Goal: Transaction & Acquisition: Purchase product/service

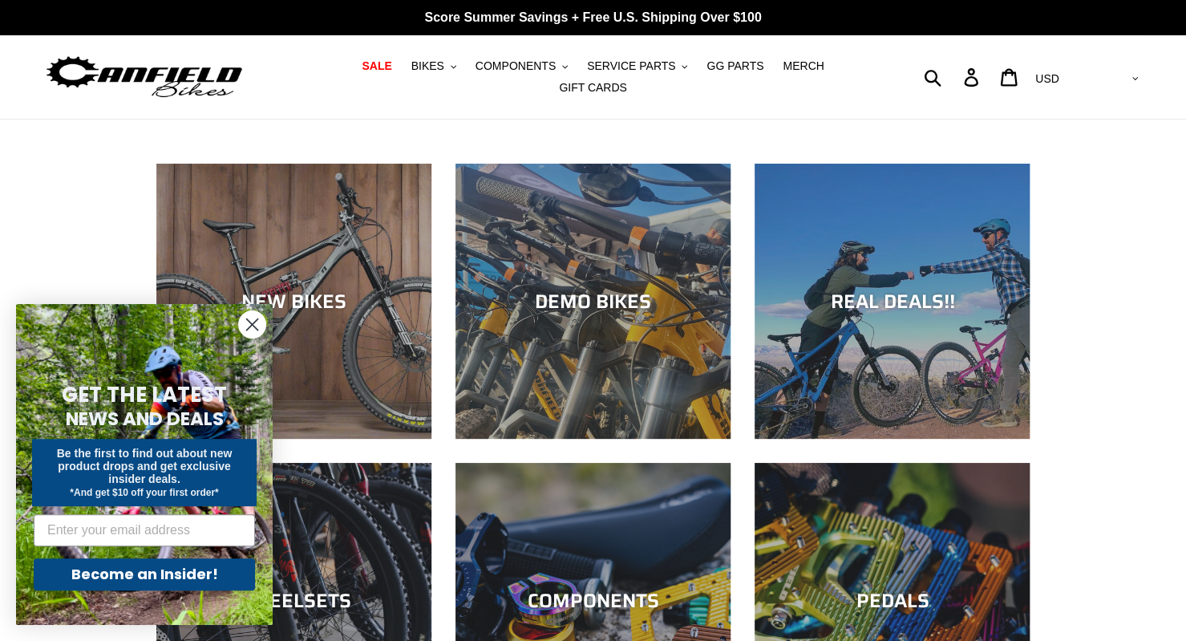
click at [71, 172] on div "NEW BIKES DEMO BIKES REAL DEALS!! WHEELSETS COMPONENTS PEDALS CRANKS" at bounding box center [593, 626] width 1186 height 924
click at [250, 325] on circle "Close dialog" at bounding box center [252, 324] width 26 height 26
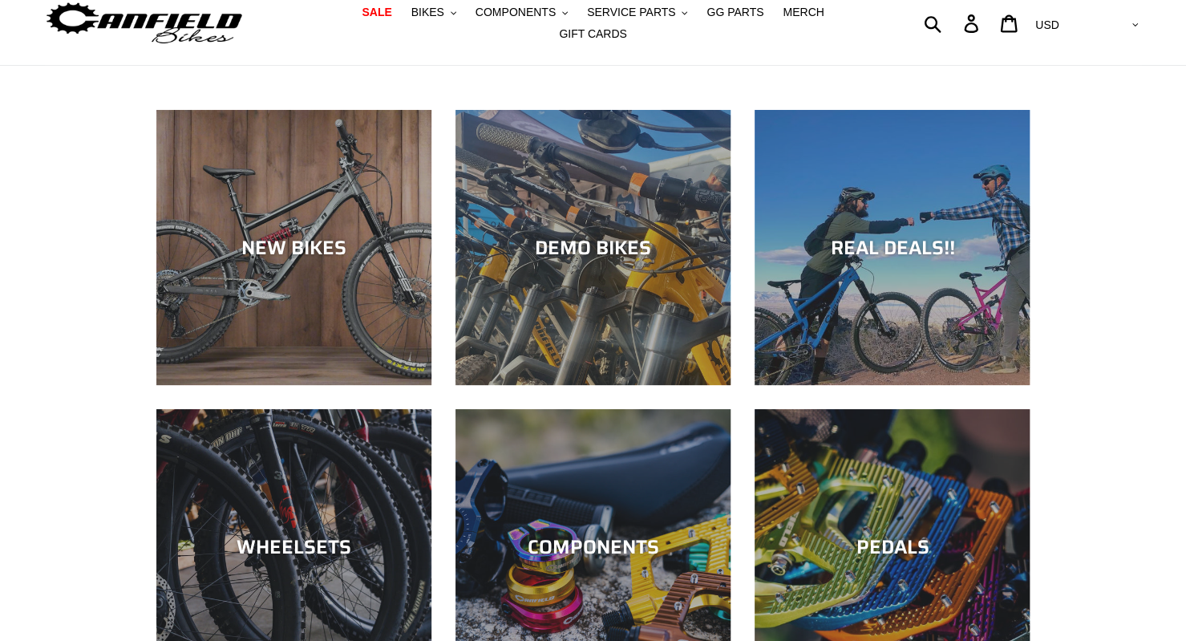
scroll to position [53, 0]
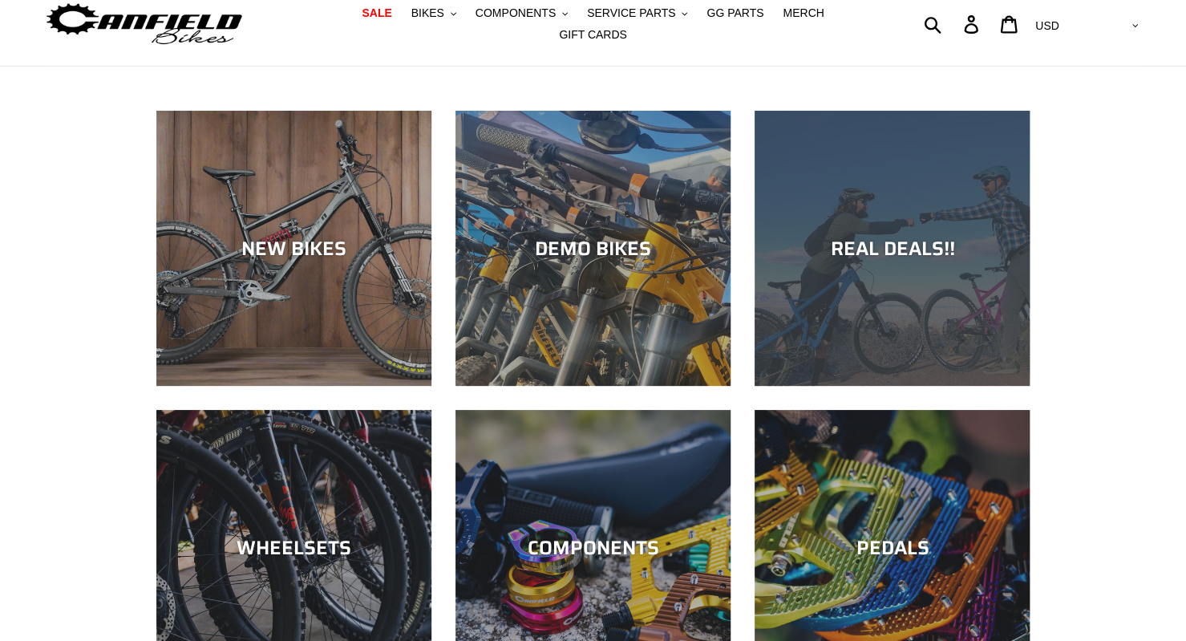
click at [799, 386] on div "REAL DEALS!!" at bounding box center [891, 386] width 275 height 0
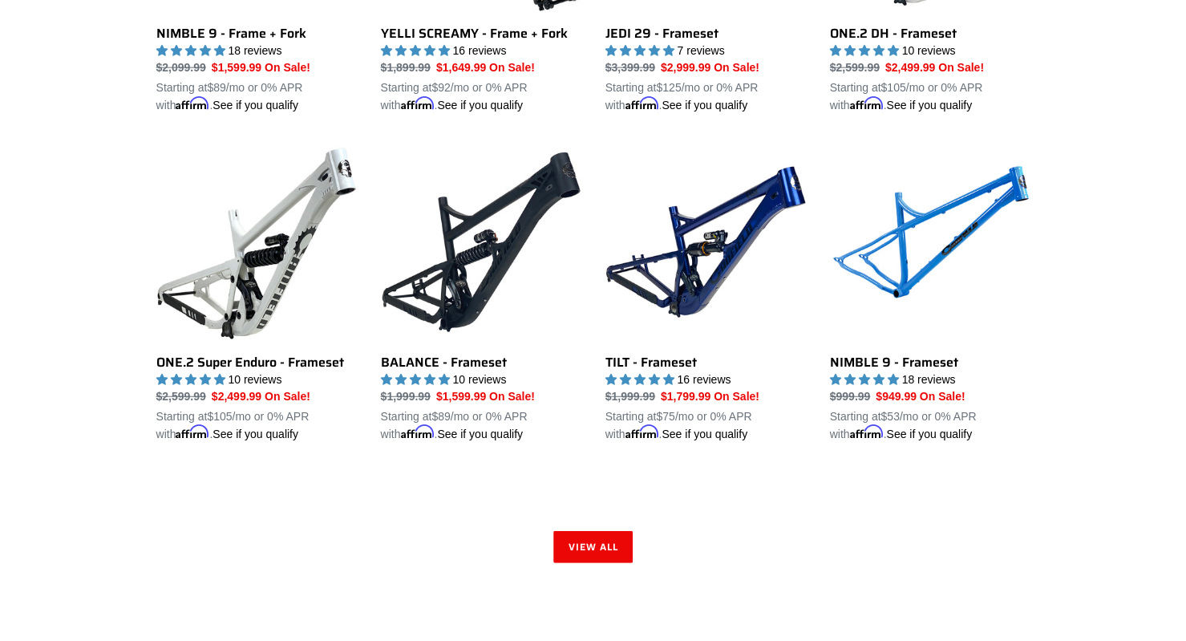
scroll to position [2313, 0]
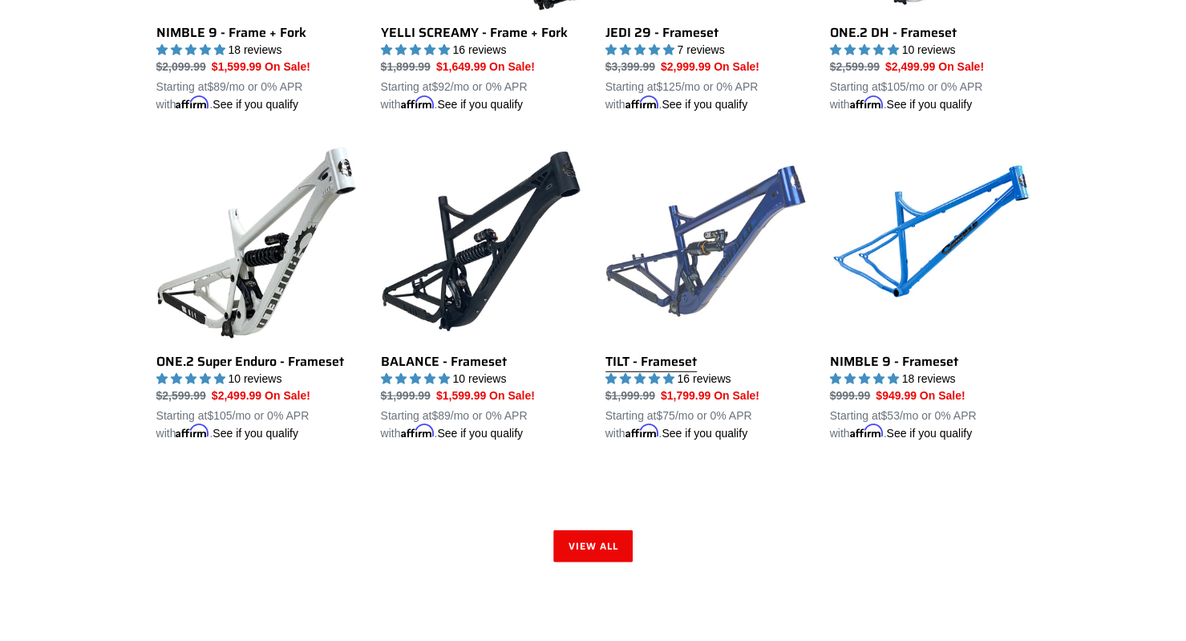
click at [613, 342] on link "TILT - Frameset" at bounding box center [705, 291] width 200 height 301
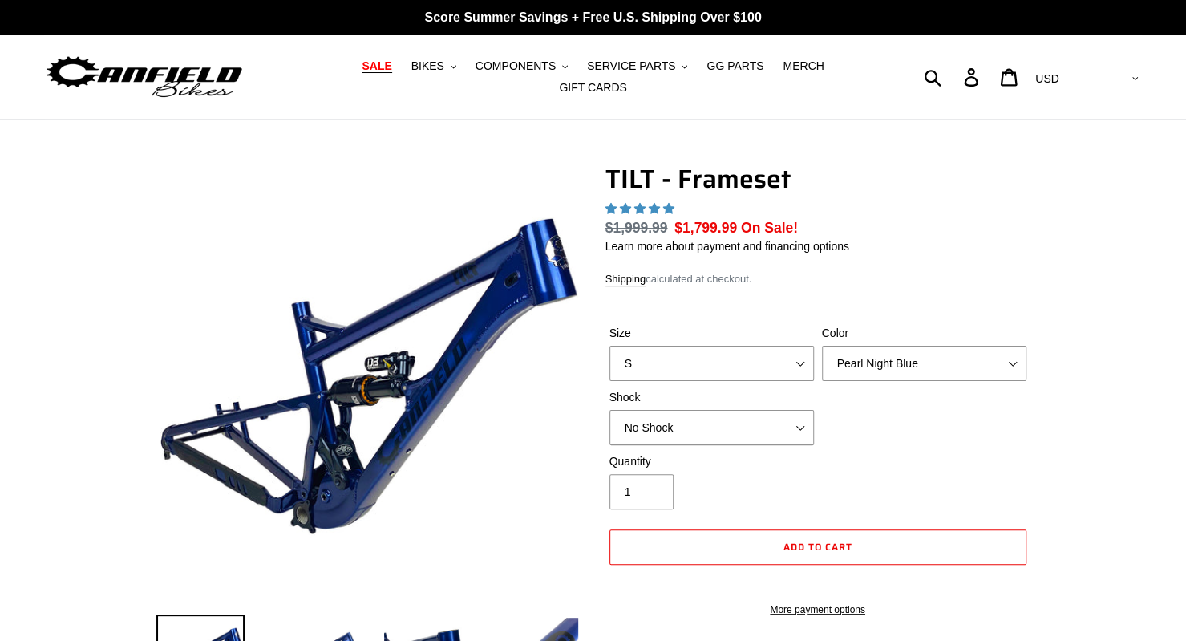
select select "highest-rating"
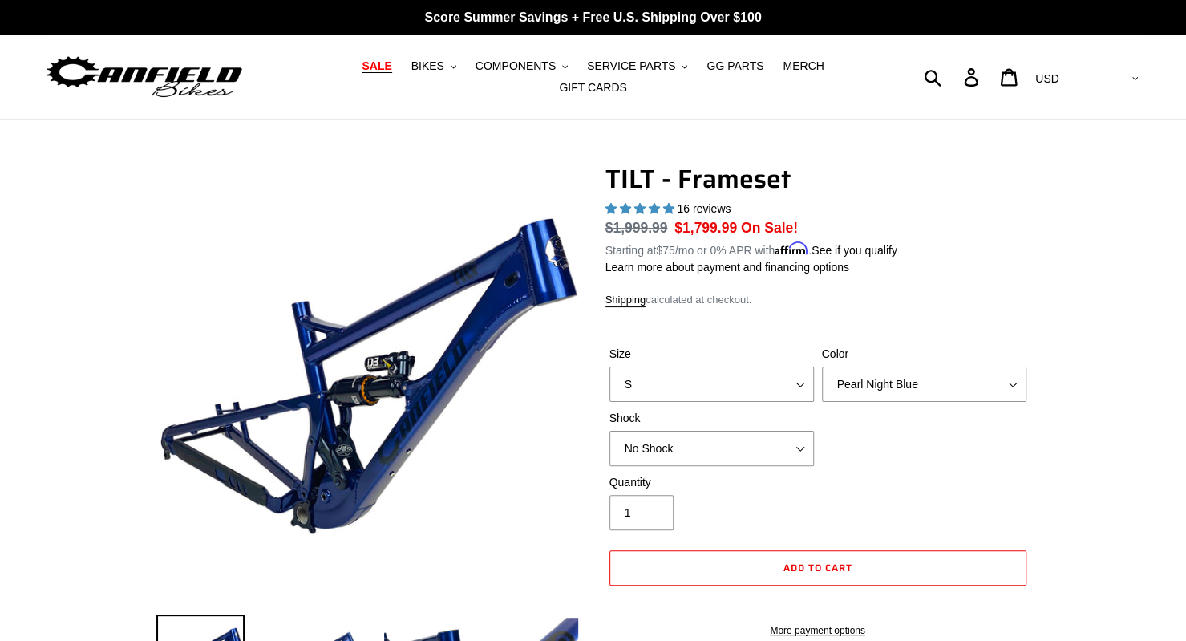
click at [362, 73] on span "SALE" at bounding box center [377, 66] width 30 height 14
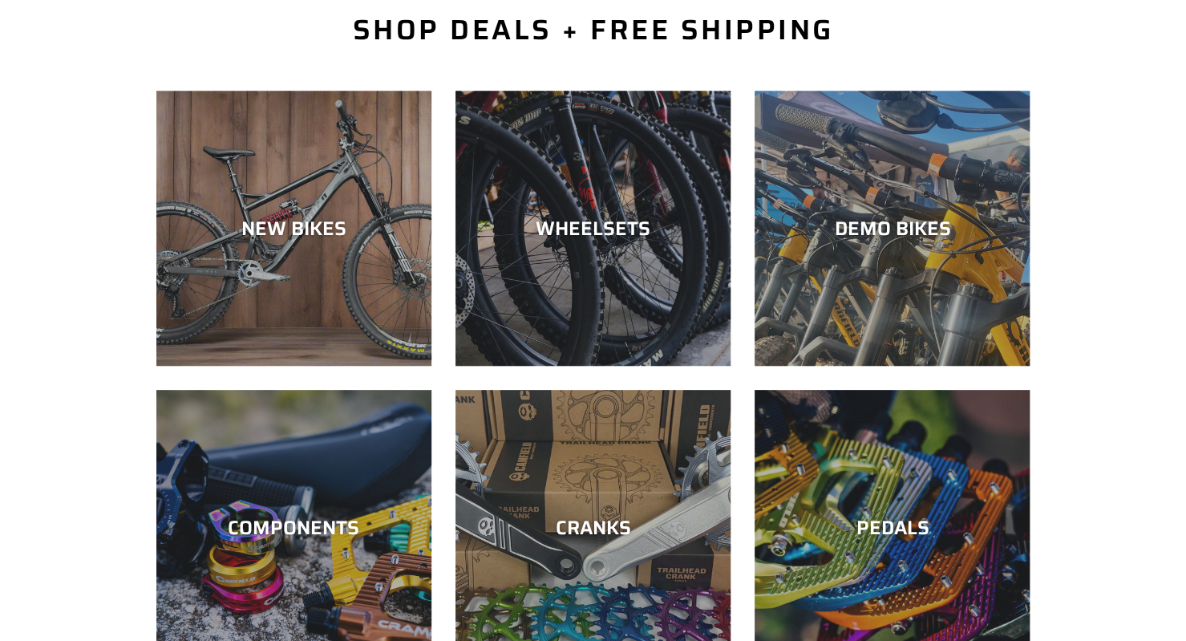
scroll to position [390, 0]
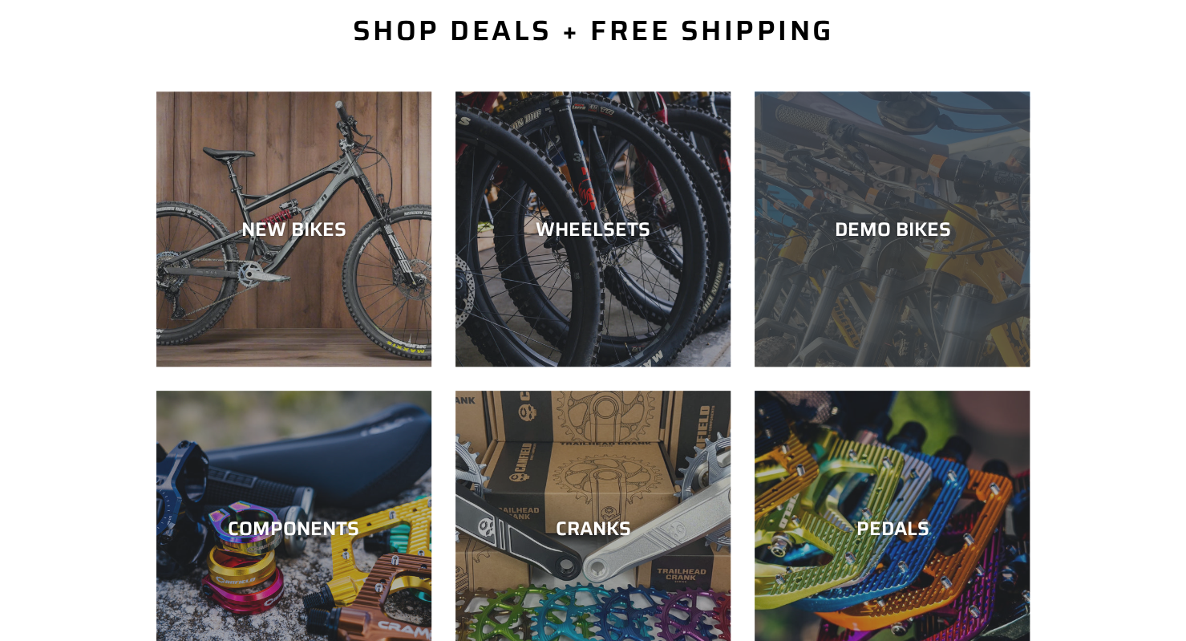
click at [856, 366] on div "DEMO BIKES" at bounding box center [891, 366] width 275 height 0
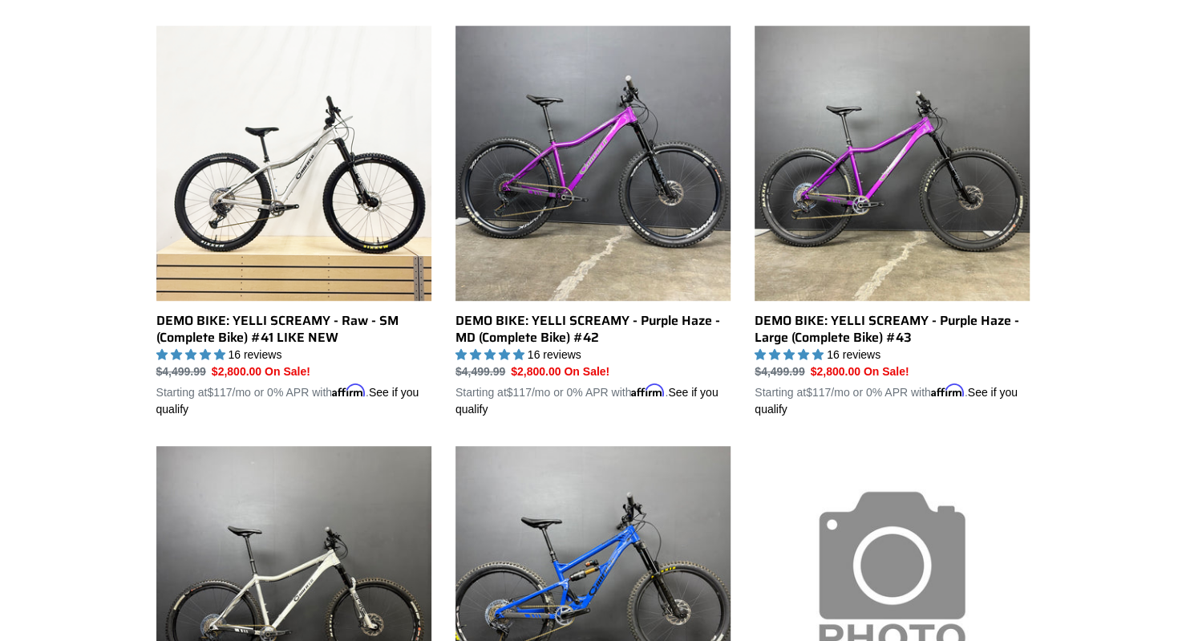
scroll to position [452, 0]
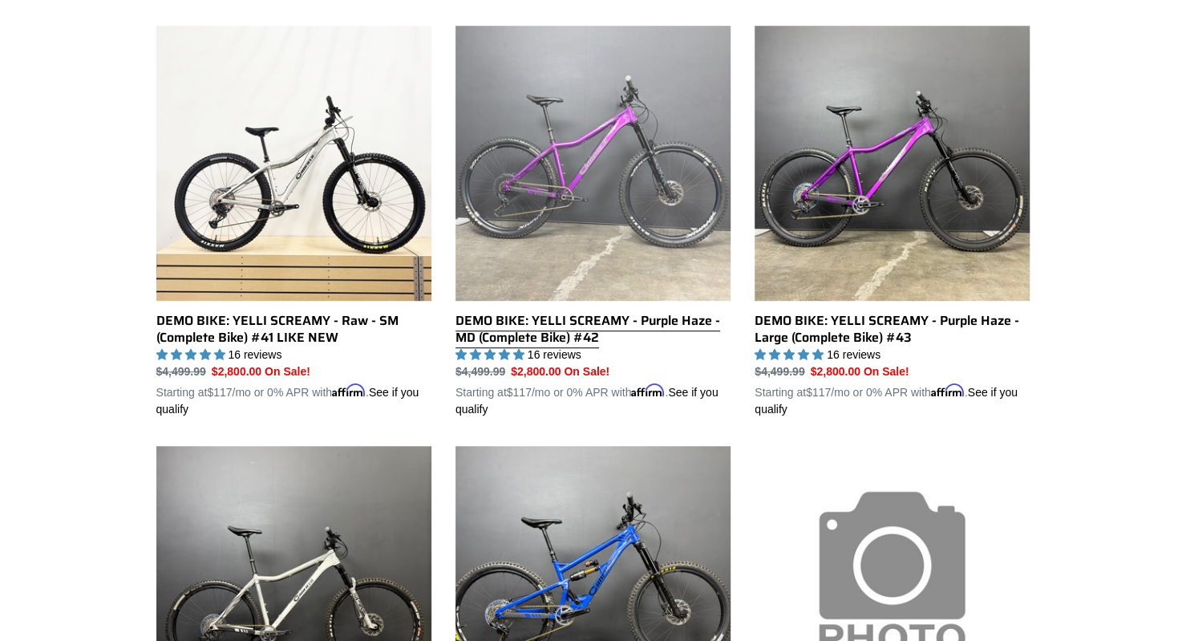
click at [657, 268] on link "DEMO BIKE: YELLI SCREAMY - Purple Haze - MD (Complete Bike) #42" at bounding box center [592, 222] width 275 height 392
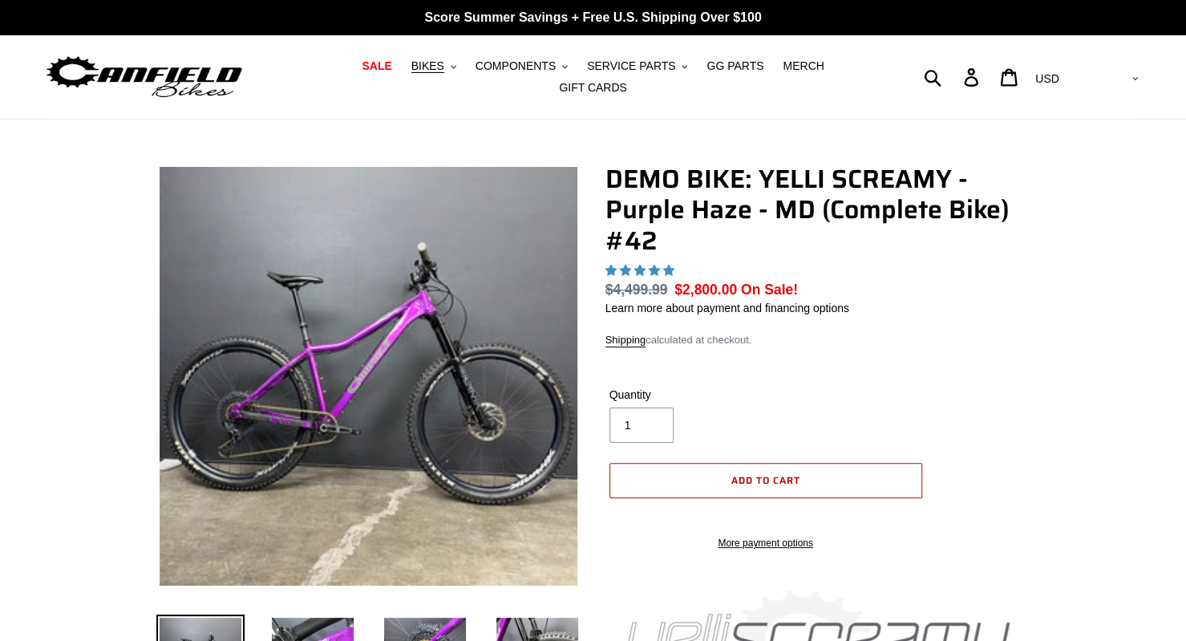
select select "highest-rating"
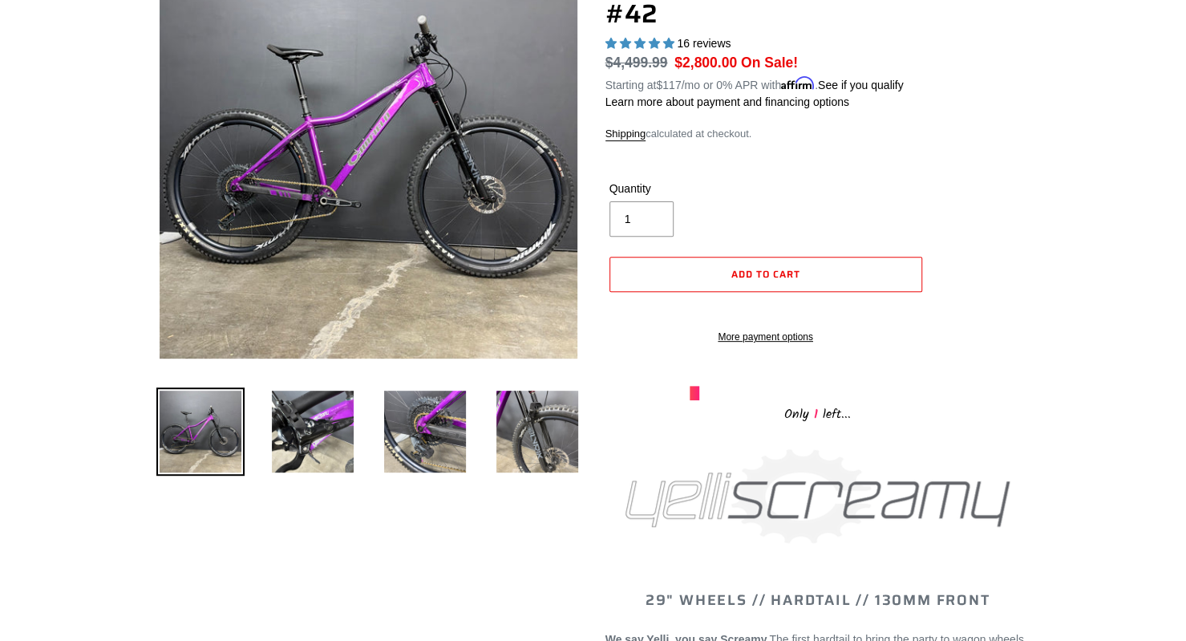
scroll to position [225, 0]
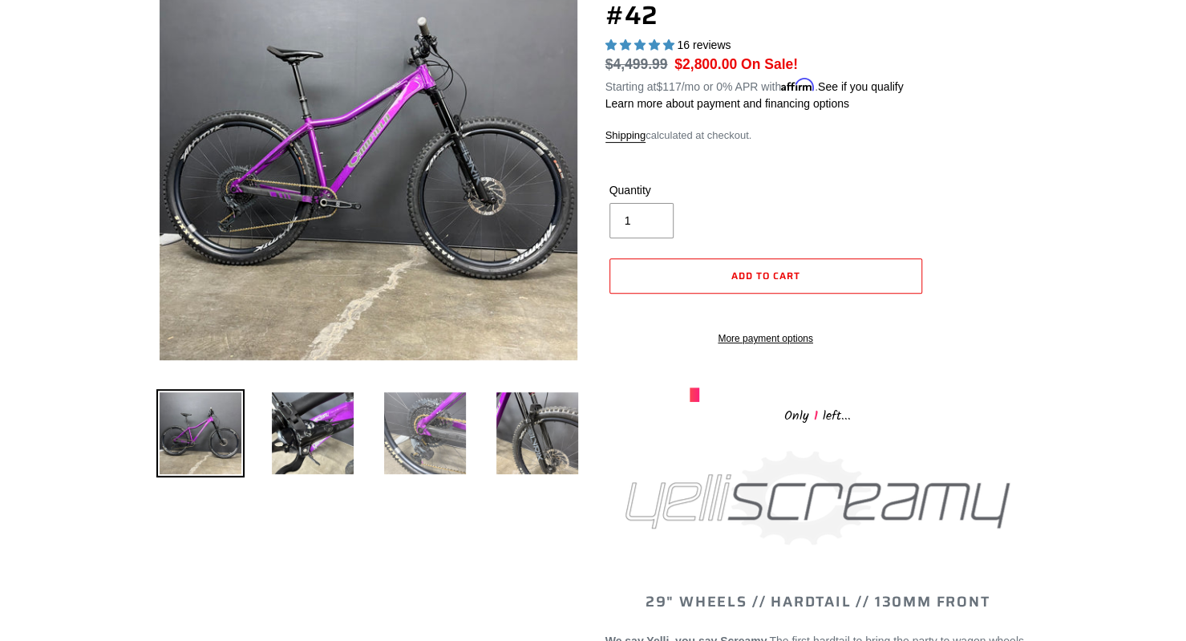
click at [419, 463] on img at bounding box center [425, 433] width 88 height 88
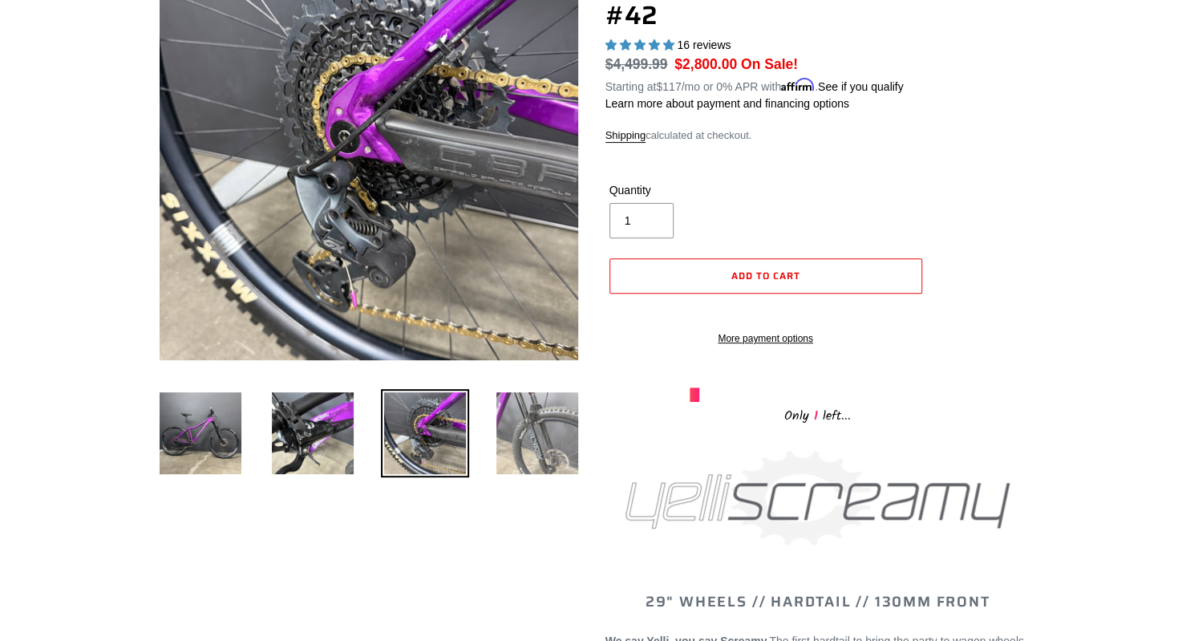
click at [520, 456] on img at bounding box center [537, 433] width 88 height 88
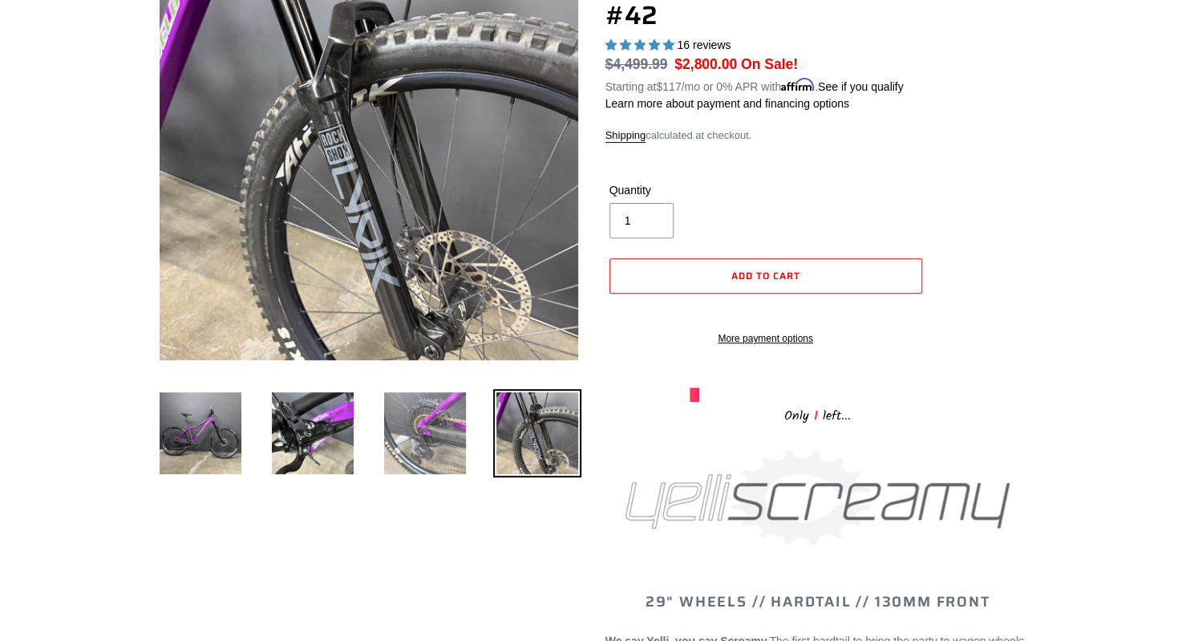
click at [451, 427] on img at bounding box center [425, 433] width 88 height 88
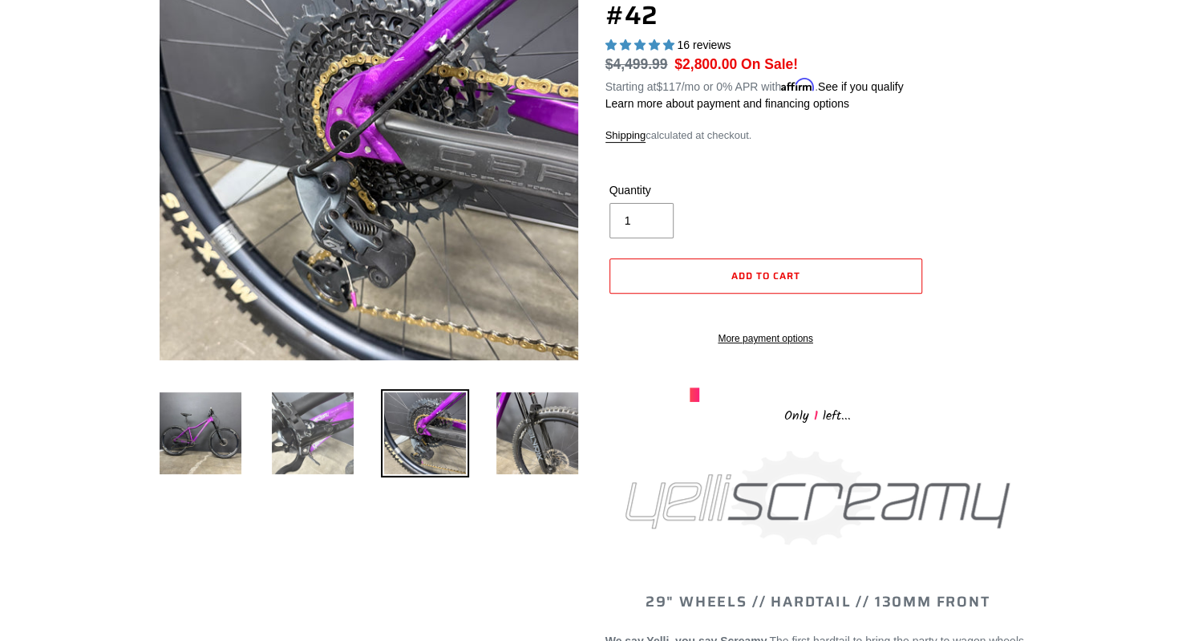
click at [337, 440] on img at bounding box center [313, 433] width 88 height 88
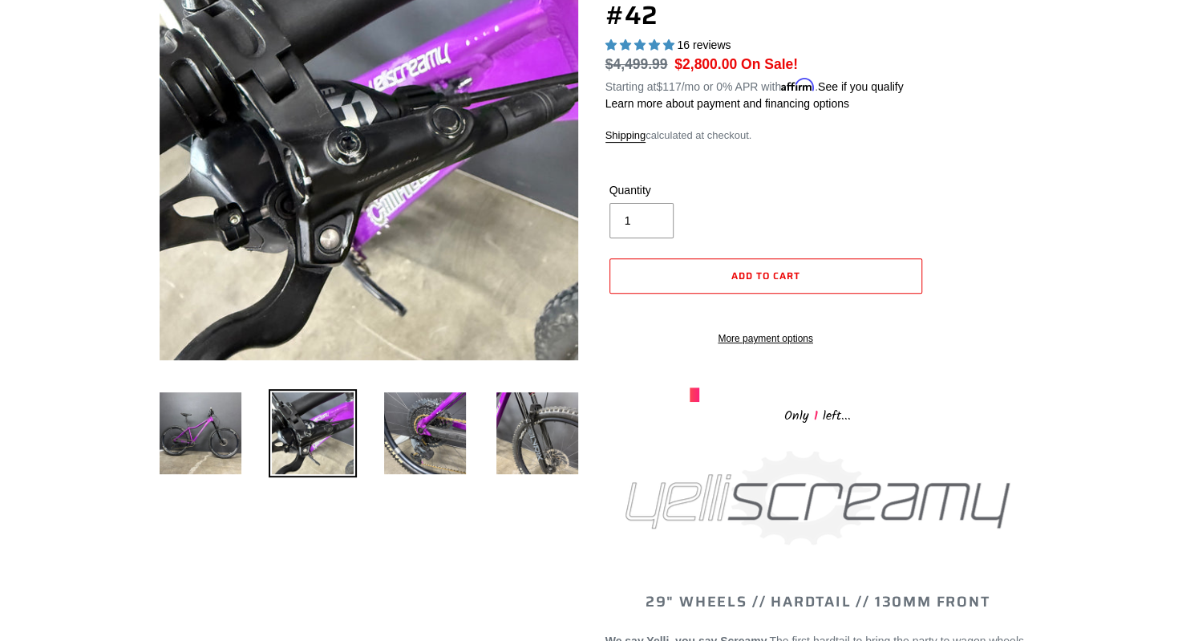
click at [251, 450] on li at bounding box center [301, 436] width 112 height 93
click at [221, 453] on img at bounding box center [200, 433] width 88 height 88
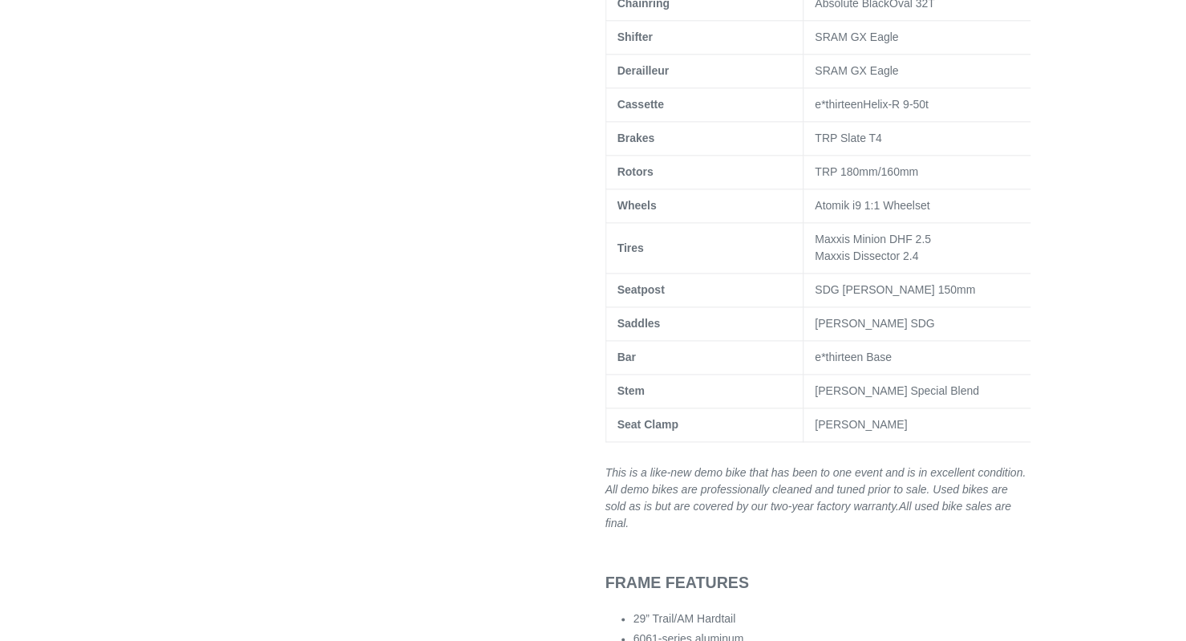
scroll to position [1241, 0]
